Goal: Check status: Check status

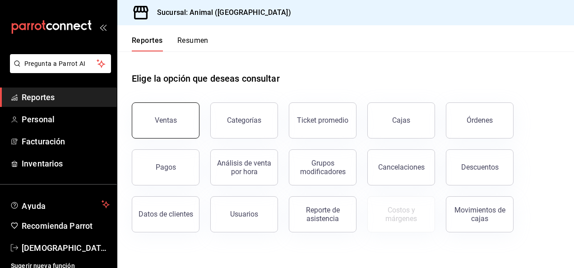
click at [161, 129] on button "Ventas" at bounding box center [166, 120] width 68 height 36
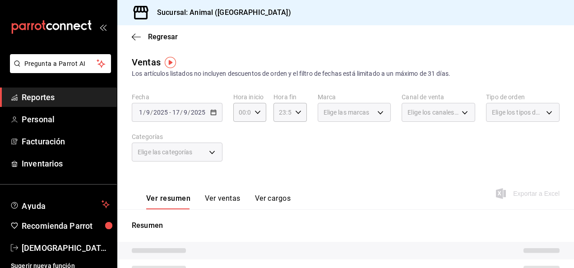
click at [214, 116] on div "[DATE] [DATE] - [DATE] [DATE]" at bounding box center [177, 112] width 91 height 19
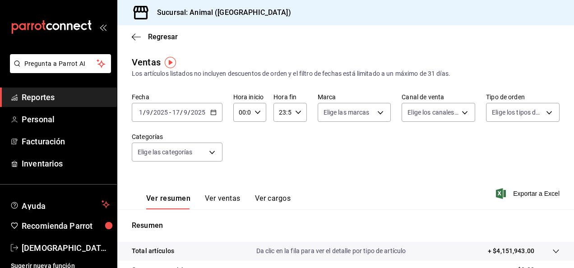
click at [211, 113] on icon "button" at bounding box center [213, 112] width 6 height 6
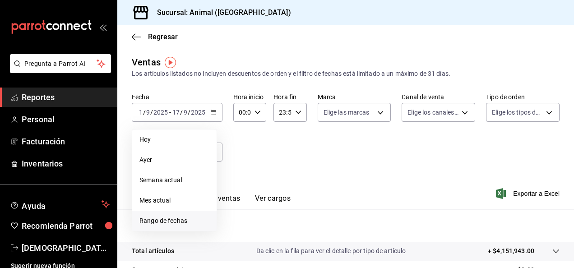
click at [194, 221] on span "Rango de fechas" at bounding box center [174, 220] width 70 height 9
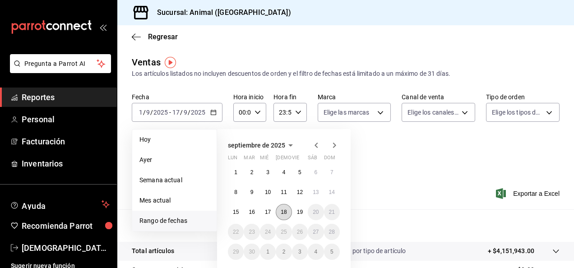
click at [288, 216] on button "18" at bounding box center [284, 212] width 16 height 16
click at [300, 213] on abbr "19" at bounding box center [300, 212] width 6 height 6
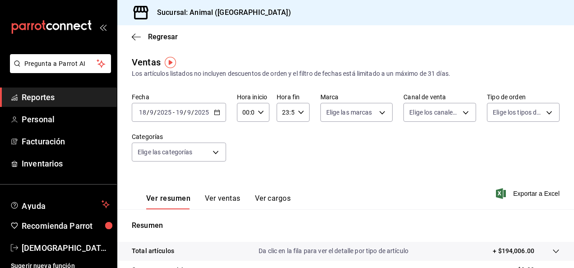
click at [259, 117] on div "00:00 Hora inicio" at bounding box center [253, 112] width 32 height 19
click at [245, 140] on span "04" at bounding box center [244, 140] width 2 height 7
type input "04:00"
click at [299, 114] on div at bounding box center [287, 134] width 574 height 268
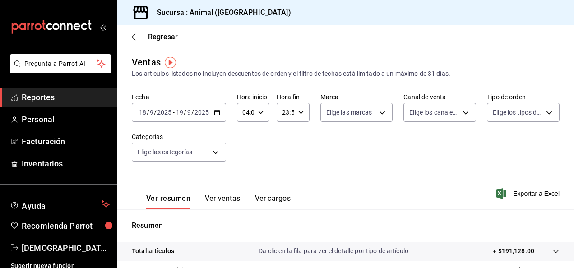
click at [299, 114] on icon "button" at bounding box center [301, 112] width 6 height 6
click at [284, 143] on span "04" at bounding box center [283, 141] width 2 height 7
click at [300, 134] on span "00" at bounding box center [300, 135] width 2 height 7
type input "04:00"
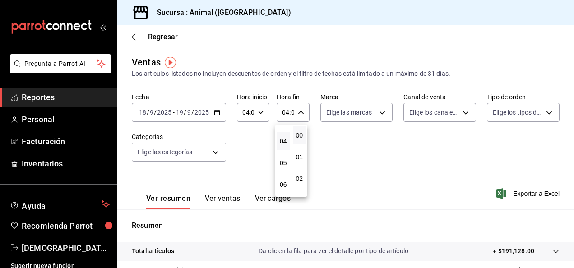
click at [515, 175] on div at bounding box center [287, 134] width 574 height 268
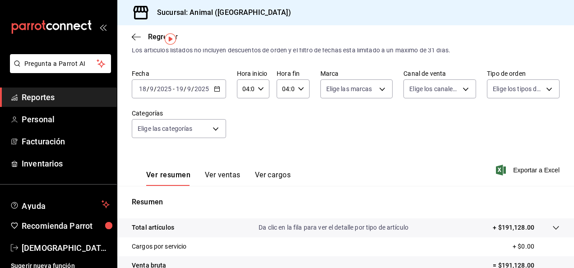
click at [216, 88] on icon "button" at bounding box center [217, 89] width 6 height 6
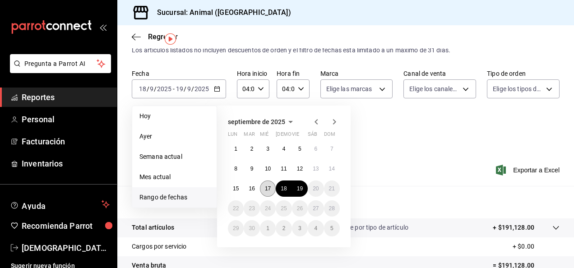
click at [268, 190] on abbr "17" at bounding box center [268, 188] width 6 height 6
click at [282, 190] on abbr "18" at bounding box center [284, 188] width 6 height 6
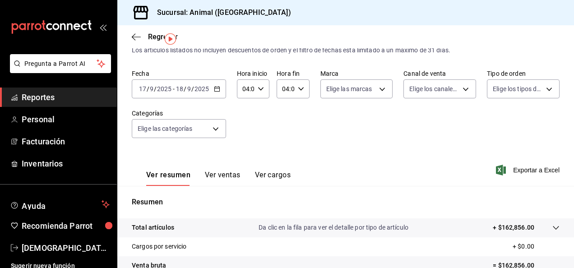
click at [213, 93] on div "[DATE] [DATE] - [DATE] [DATE]" at bounding box center [179, 88] width 94 height 19
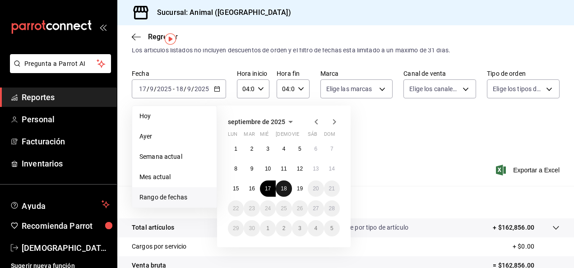
click at [285, 189] on abbr "18" at bounding box center [284, 188] width 6 height 6
click at [298, 190] on abbr "19" at bounding box center [300, 188] width 6 height 6
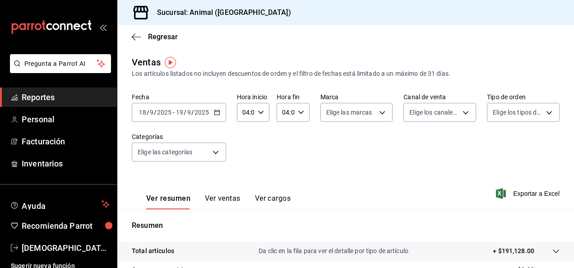
click at [217, 114] on icon "button" at bounding box center [217, 112] width 6 height 6
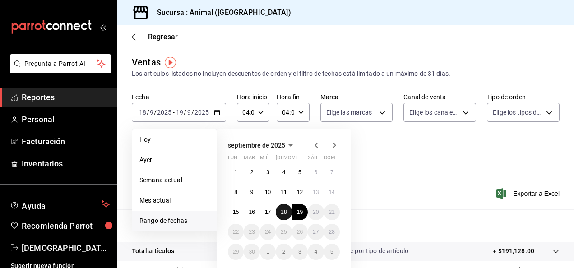
click at [285, 213] on abbr "18" at bounding box center [284, 212] width 6 height 6
click at [304, 213] on button "19" at bounding box center [300, 212] width 16 height 16
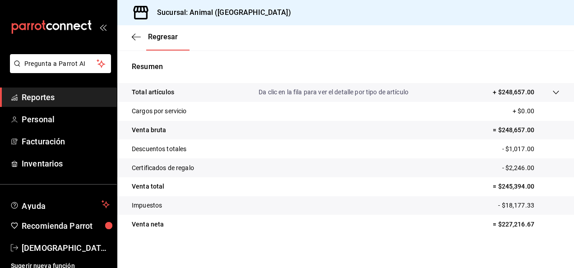
scroll to position [164, 0]
